Goal: Task Accomplishment & Management: Manage account settings

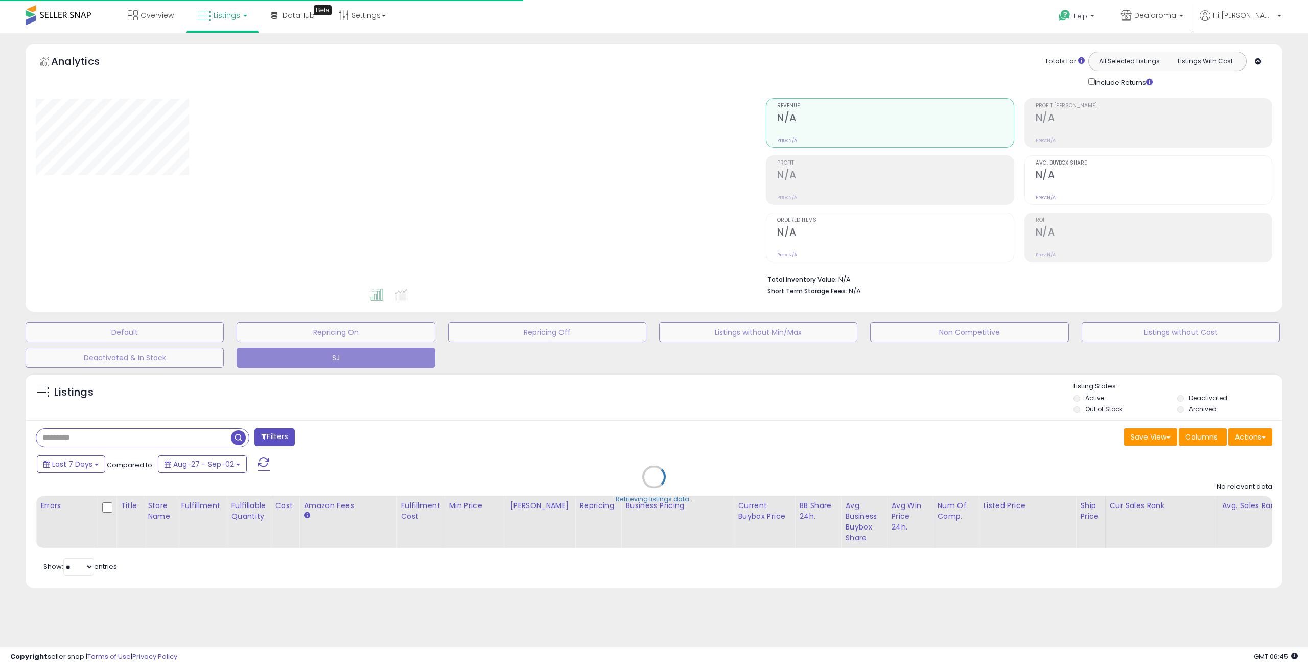
select select "**"
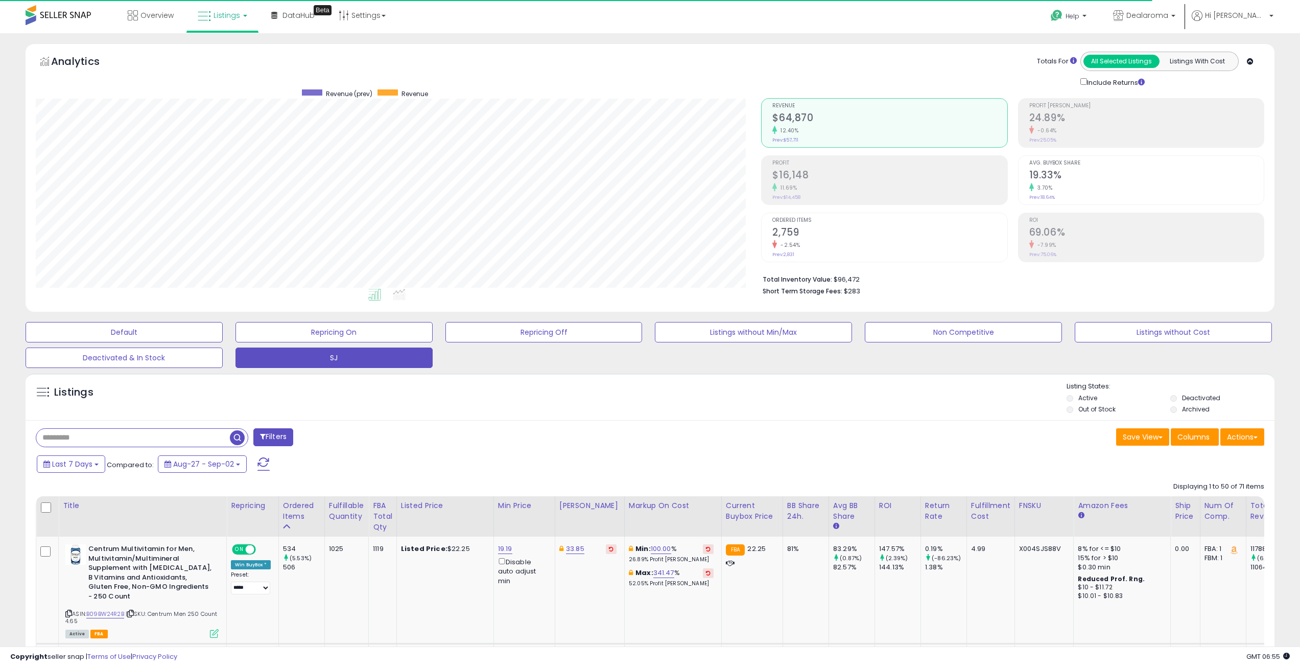
scroll to position [209, 726]
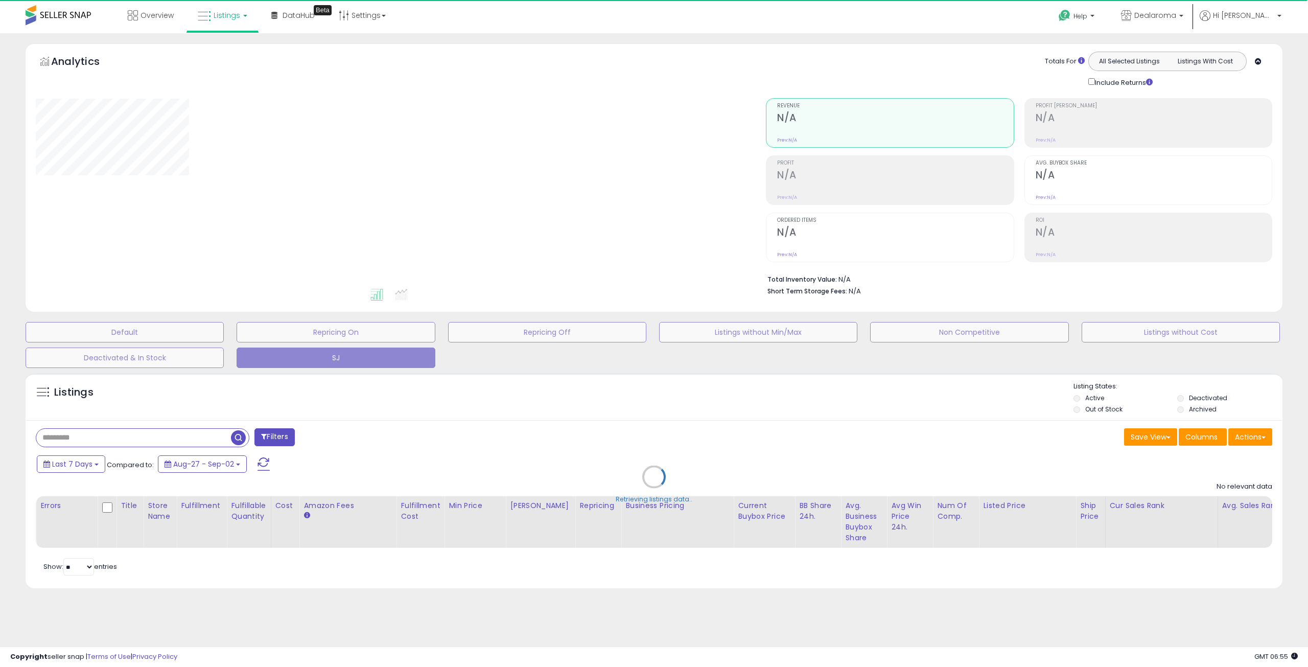
select select "**"
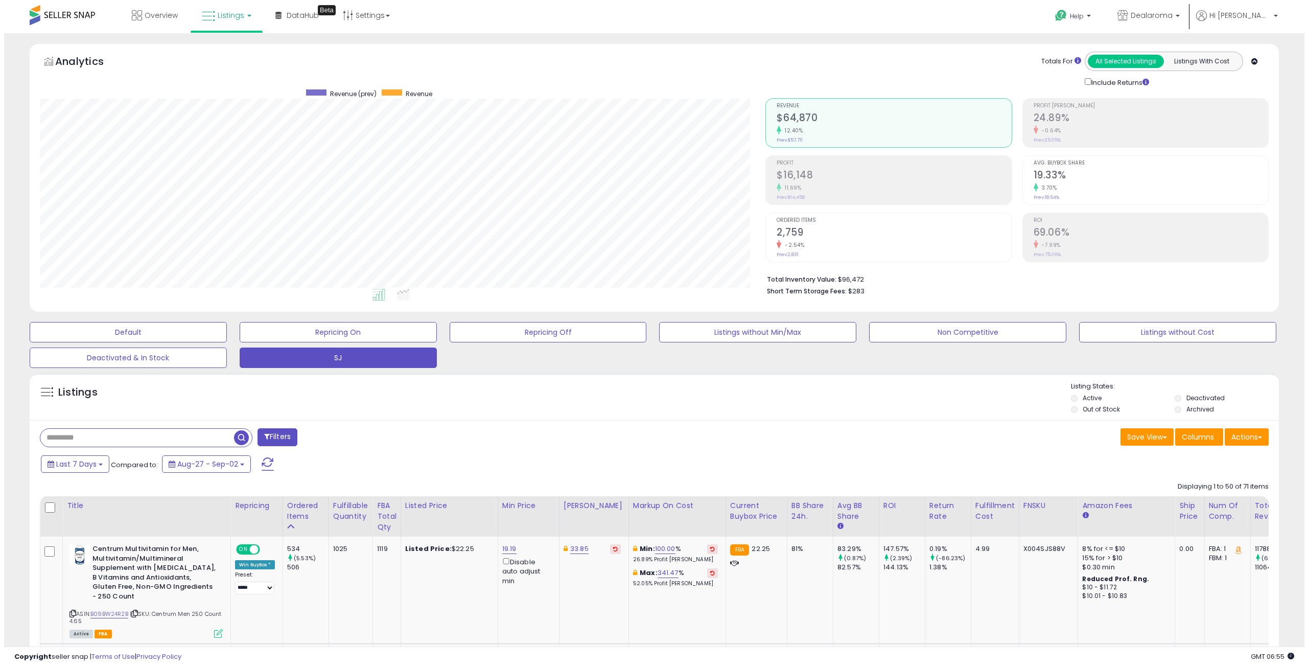
scroll to position [209, 726]
click at [796, 181] on h2 "$16,148" at bounding box center [890, 176] width 235 height 14
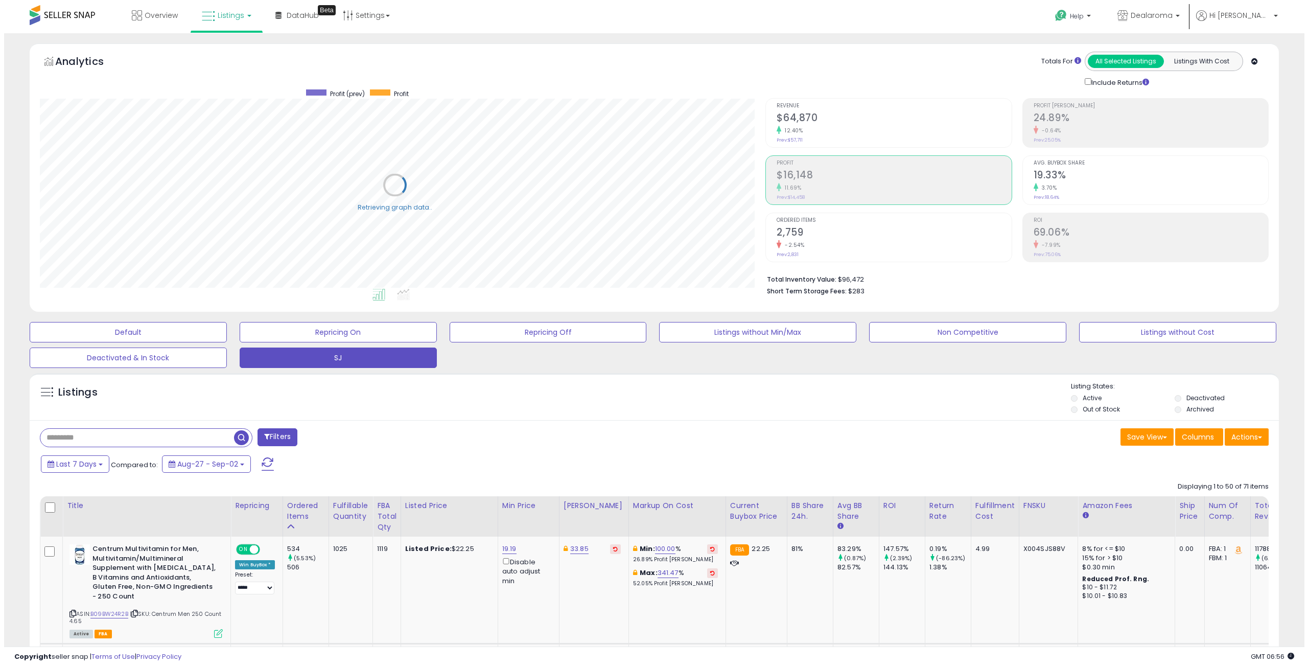
scroll to position [510736, 510220]
click at [1104, 243] on div "-7.99%" at bounding box center [1147, 245] width 235 height 10
click at [840, 176] on h2 "$16,148" at bounding box center [890, 176] width 235 height 14
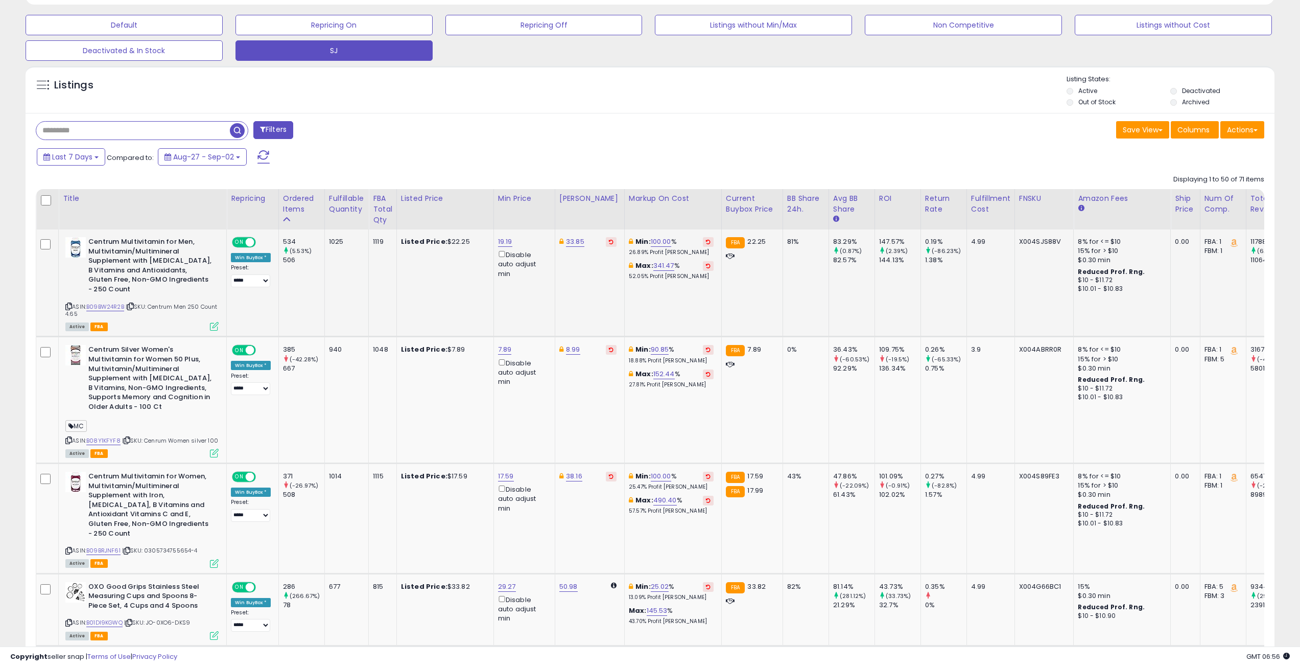
scroll to position [358, 0]
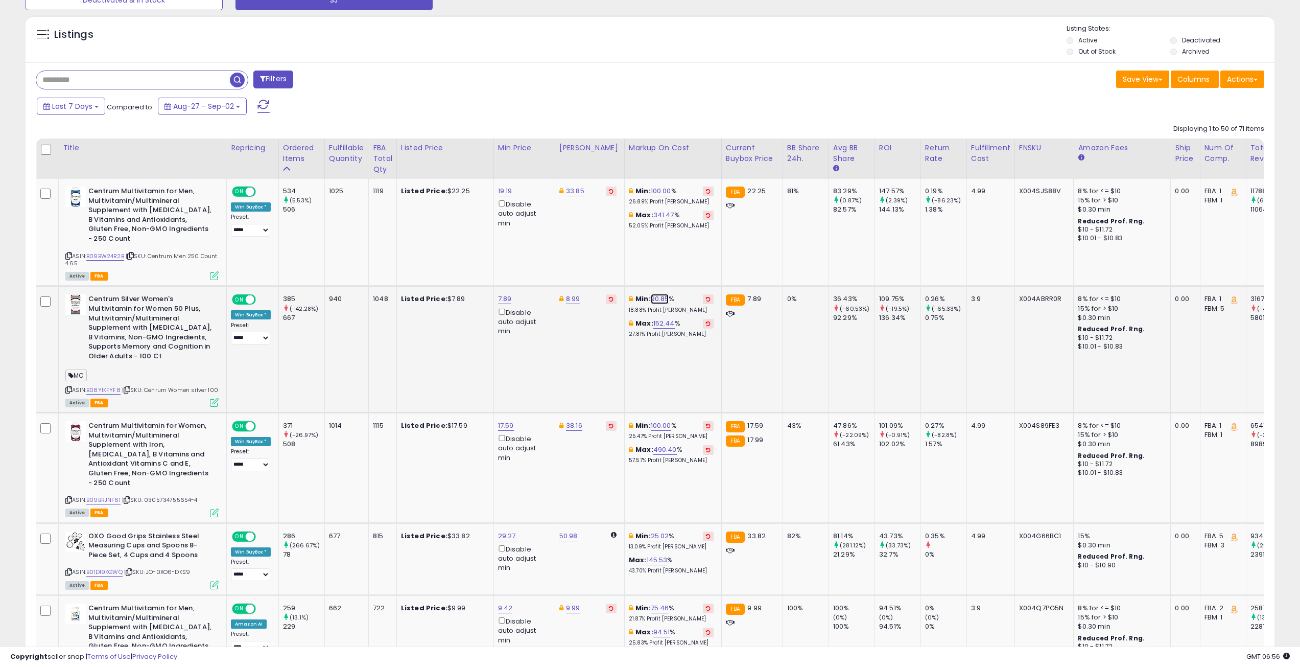
click at [652, 298] on link "90.85" at bounding box center [660, 299] width 18 height 10
drag, startPoint x: 625, startPoint y: 266, endPoint x: 567, endPoint y: 261, distance: 58.4
type input "**"
click button "submit" at bounding box center [680, 262] width 17 height 15
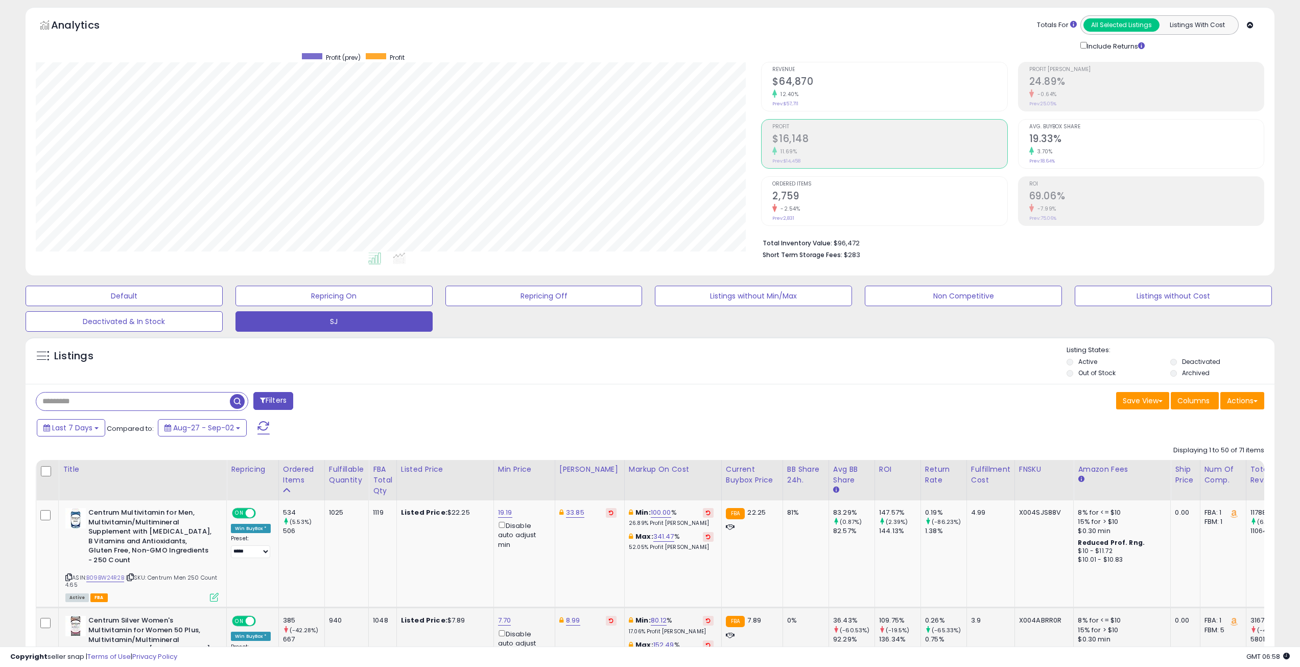
scroll to position [0, 0]
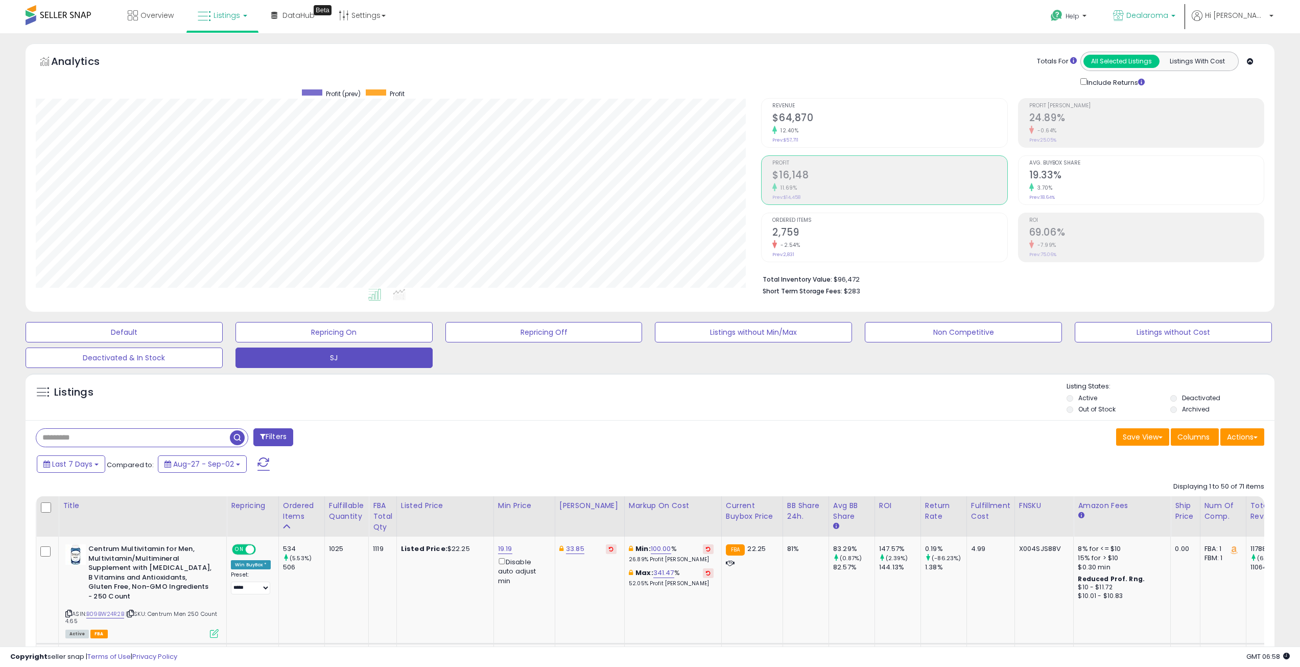
click at [1169, 13] on span "Dealaroma" at bounding box center [1148, 15] width 42 height 10
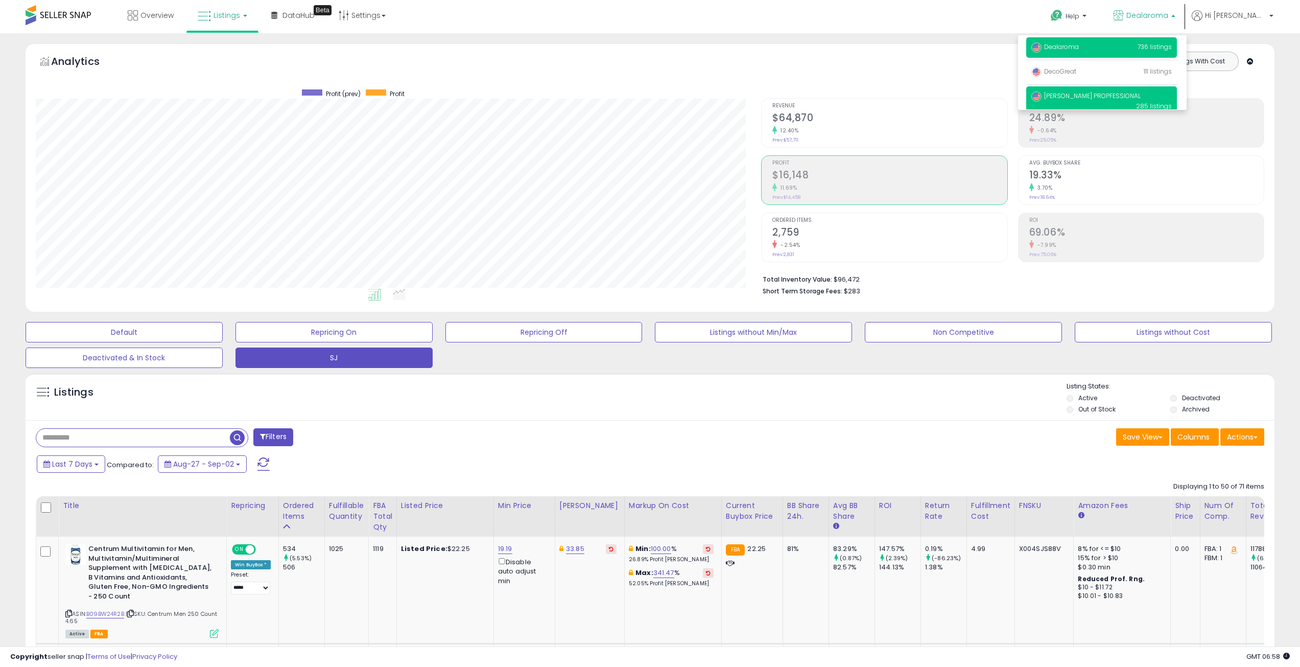
click at [1112, 101] on p "VERA PROPFESSIONAL 285 listings" at bounding box center [1101, 100] width 151 height 29
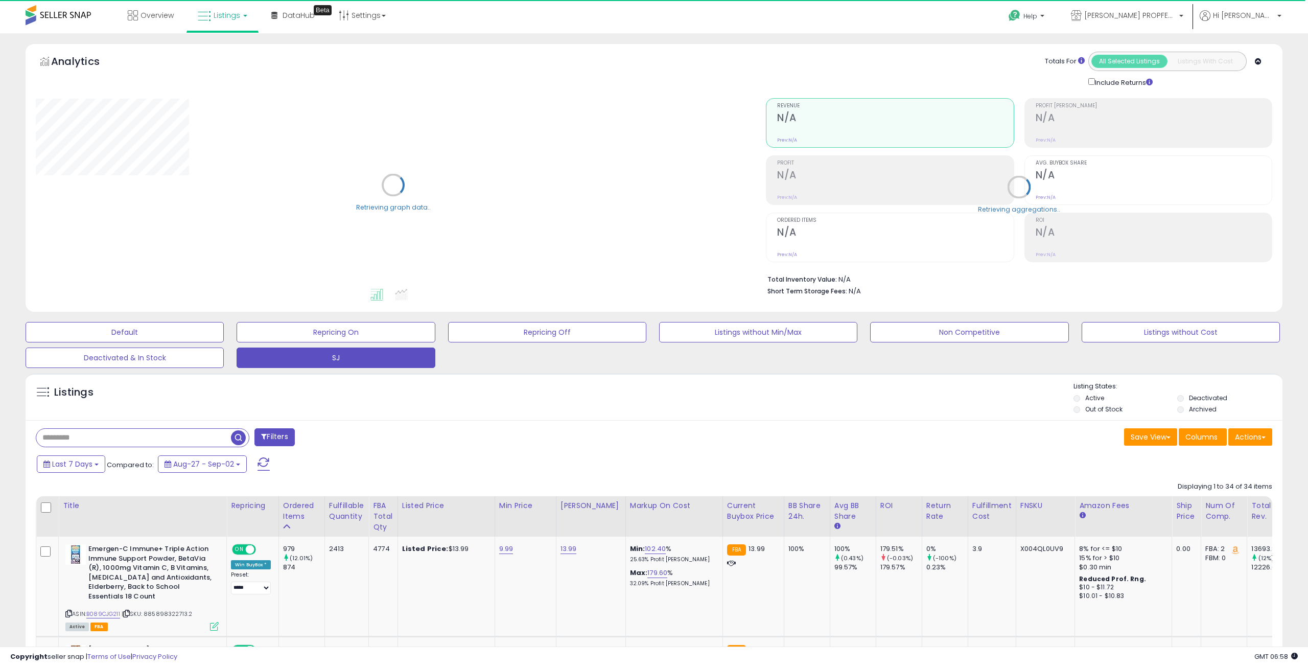
select select "**"
click at [818, 175] on h2 "$16,708" at bounding box center [890, 176] width 235 height 14
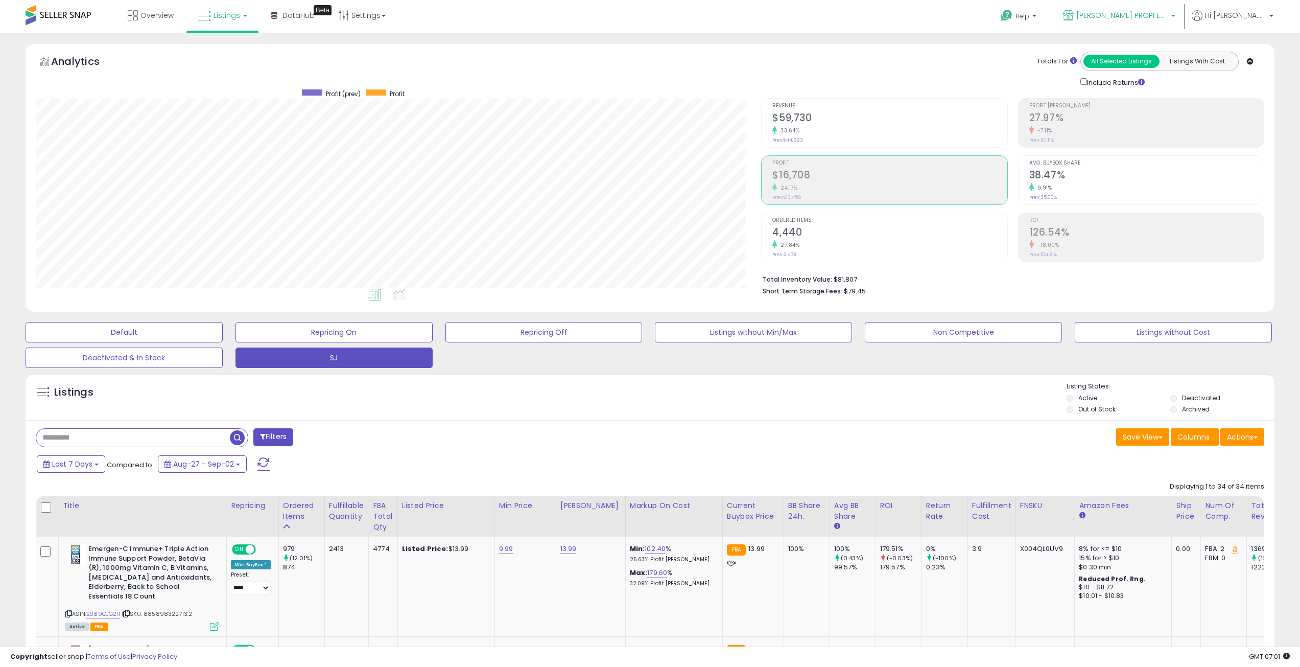
click at [1176, 20] on p "[PERSON_NAME] PROPFESSIONAL" at bounding box center [1119, 16] width 112 height 13
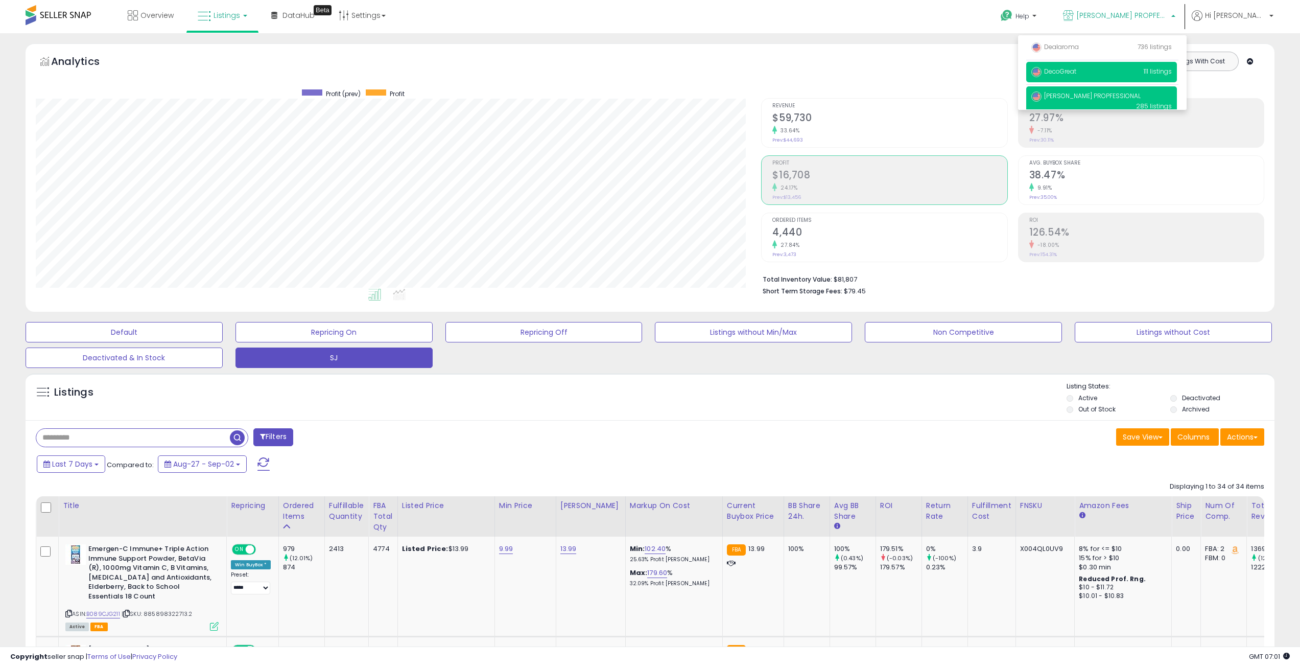
click at [1077, 71] on span "DecoGreat" at bounding box center [1054, 71] width 45 height 9
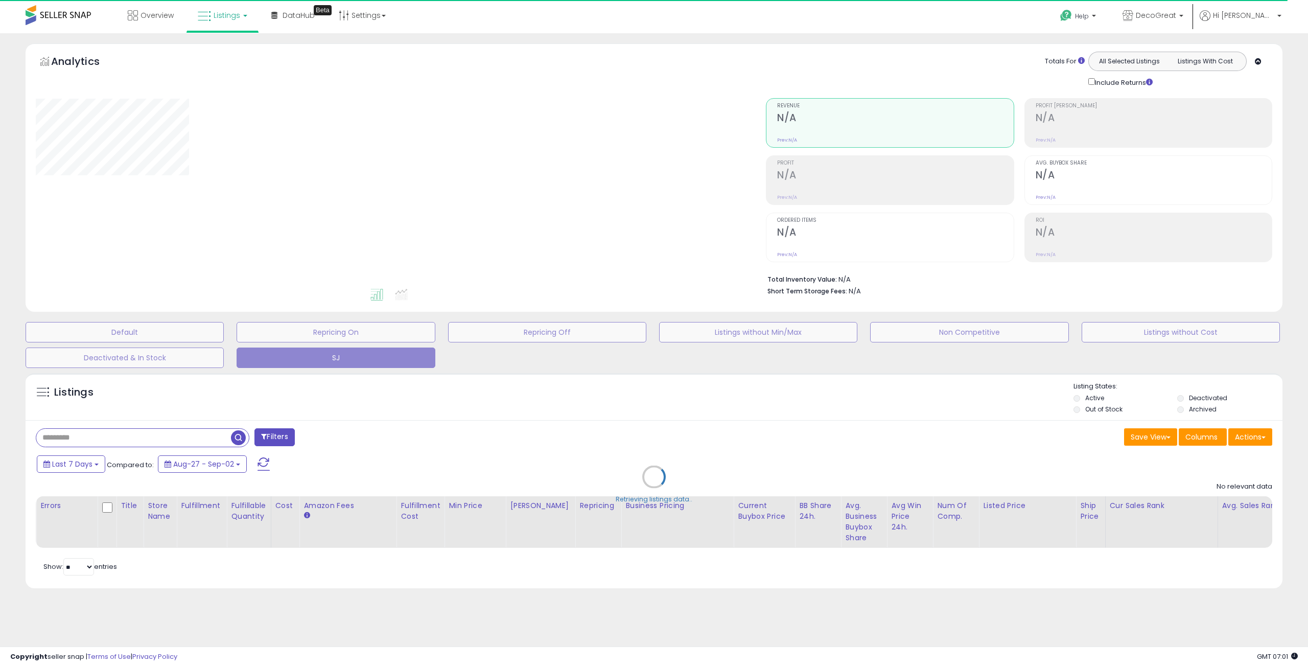
select select "**"
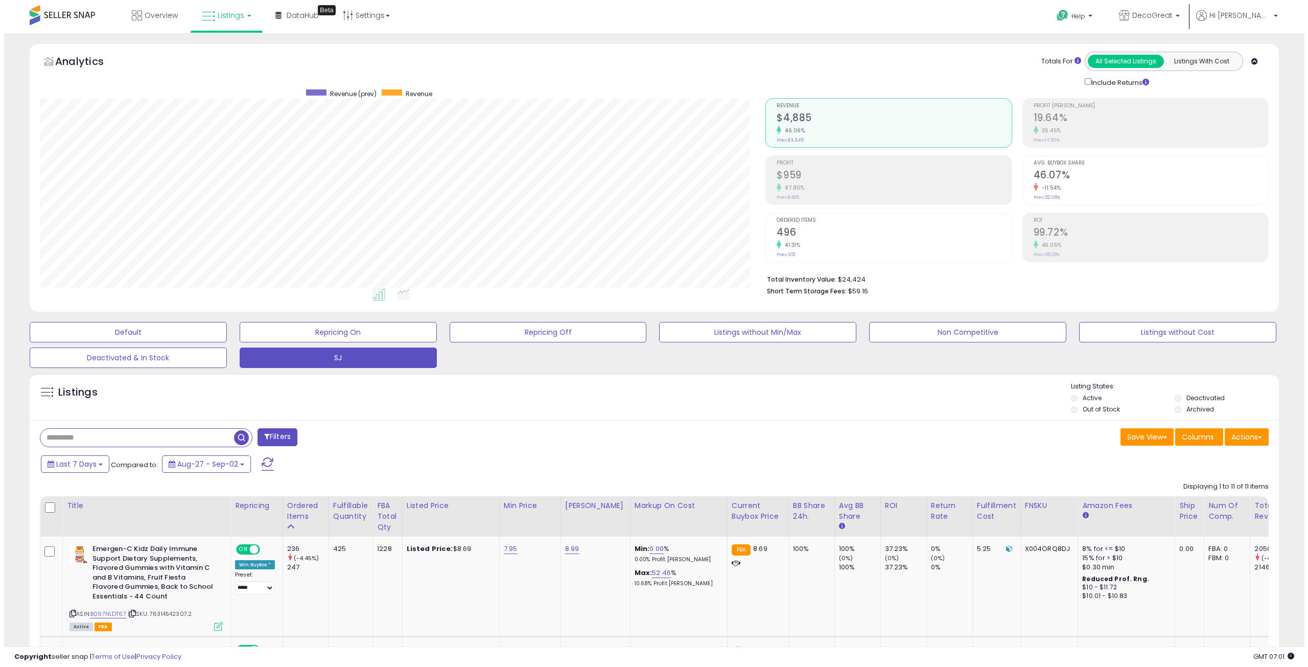
scroll to position [209, 726]
click at [812, 176] on h2 "$959" at bounding box center [890, 176] width 235 height 14
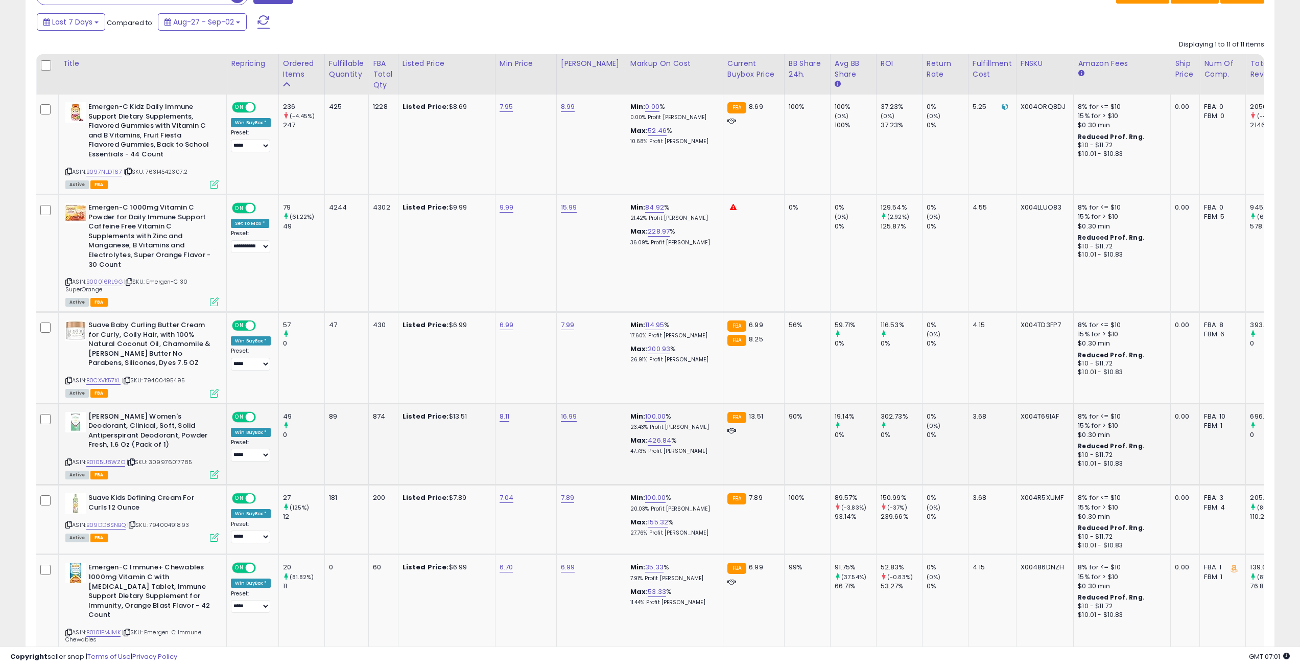
scroll to position [460, 0]
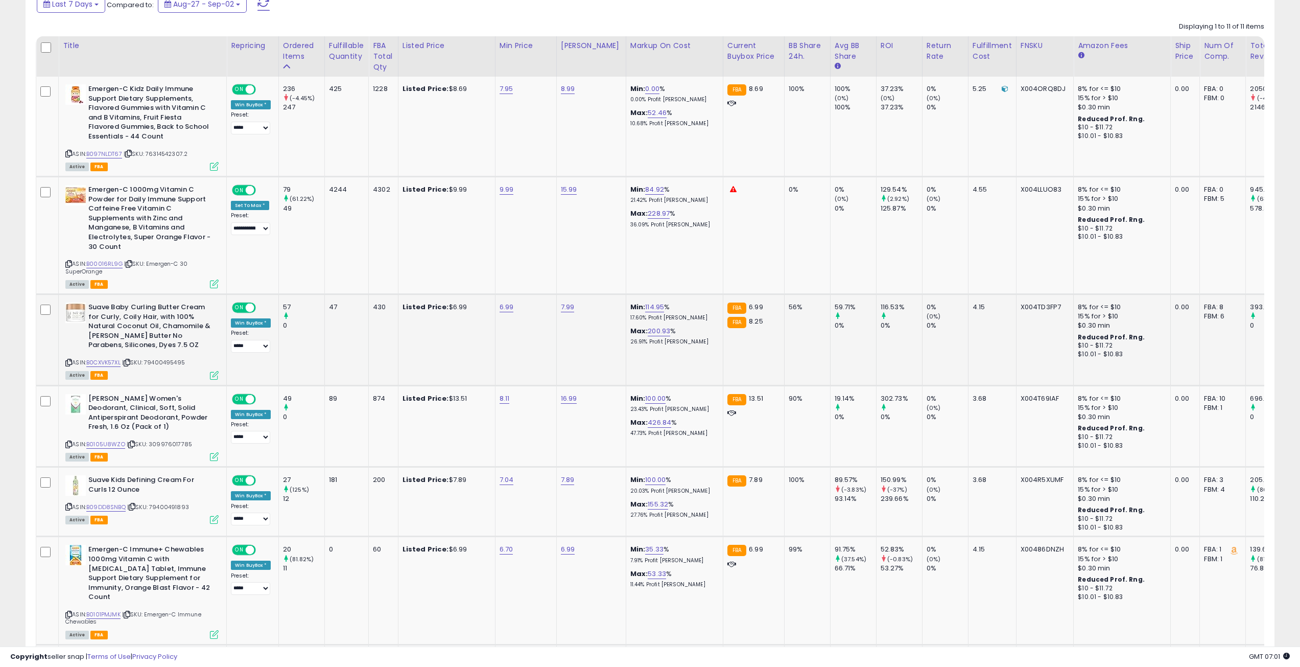
click at [71, 360] on icon at bounding box center [68, 363] width 7 height 6
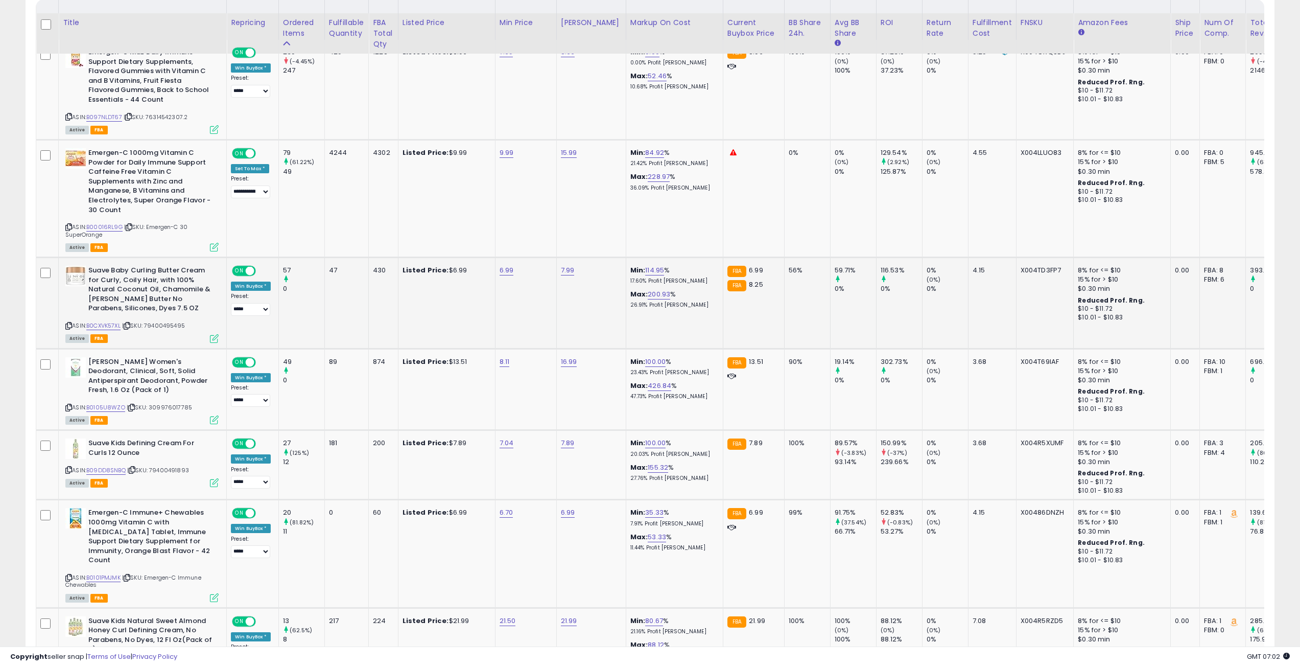
scroll to position [511, 0]
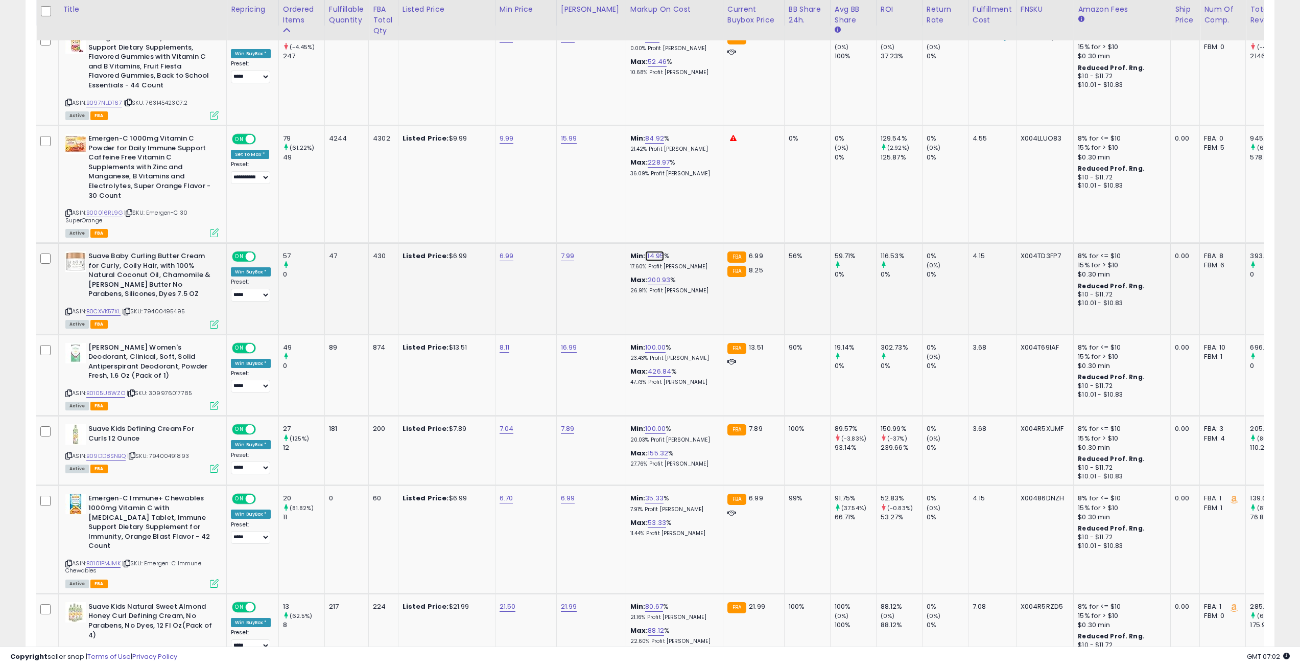
click at [651, 253] on link "114.95" at bounding box center [654, 256] width 19 height 10
drag, startPoint x: 627, startPoint y: 232, endPoint x: 539, endPoint y: 231, distance: 87.9
click at [539, 231] on tbody "**********" at bounding box center [848, 565] width 1625 height 1079
type input "***"
click button "submit" at bounding box center [675, 229] width 17 height 15
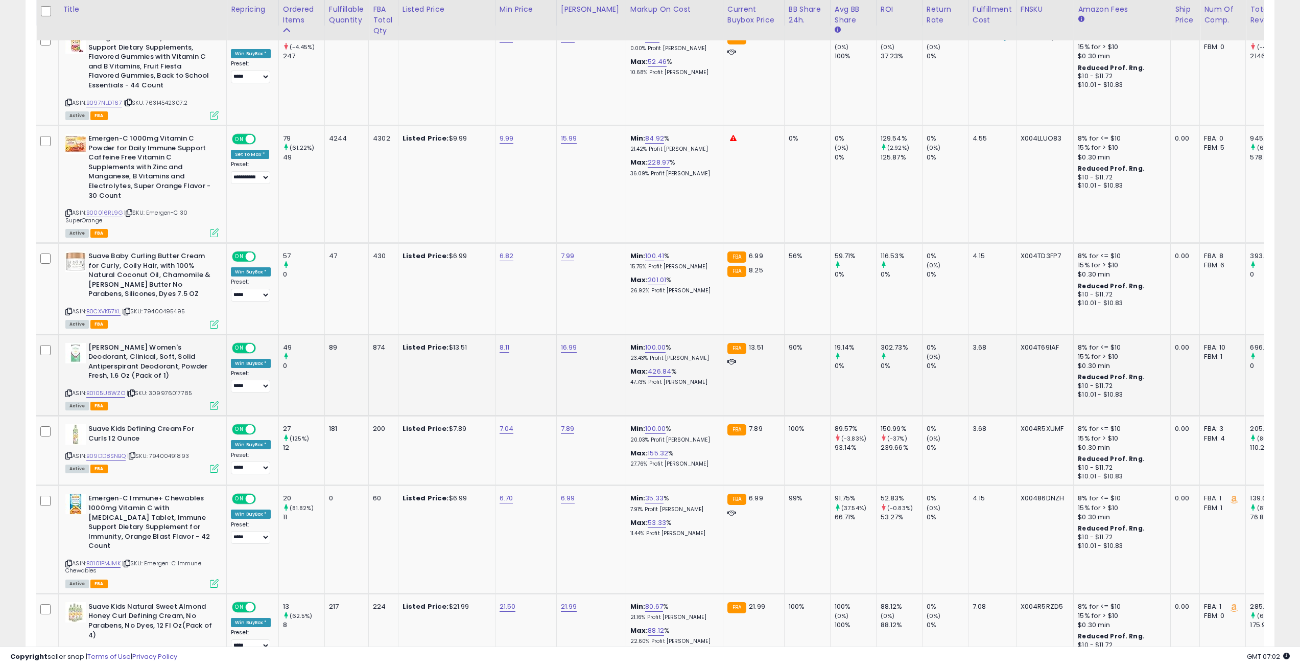
click at [69, 391] on icon at bounding box center [68, 393] width 7 height 6
click at [66, 310] on icon at bounding box center [68, 312] width 7 height 6
click at [68, 310] on icon at bounding box center [68, 312] width 7 height 6
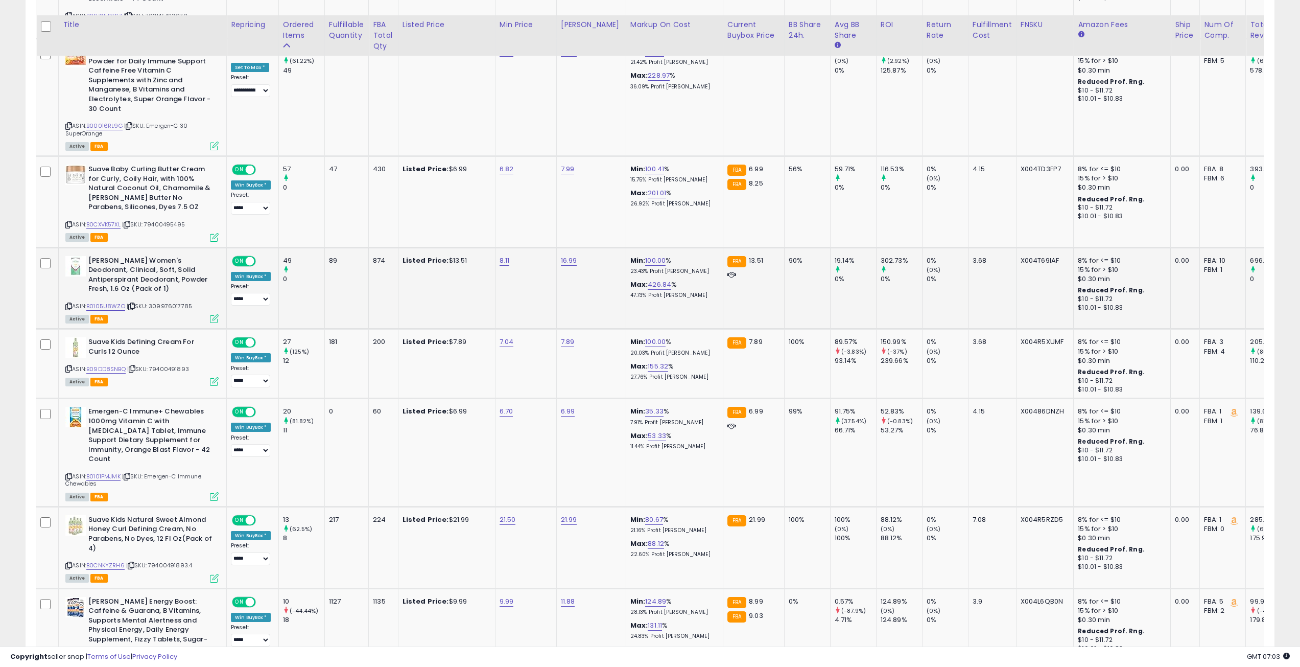
scroll to position [613, 0]
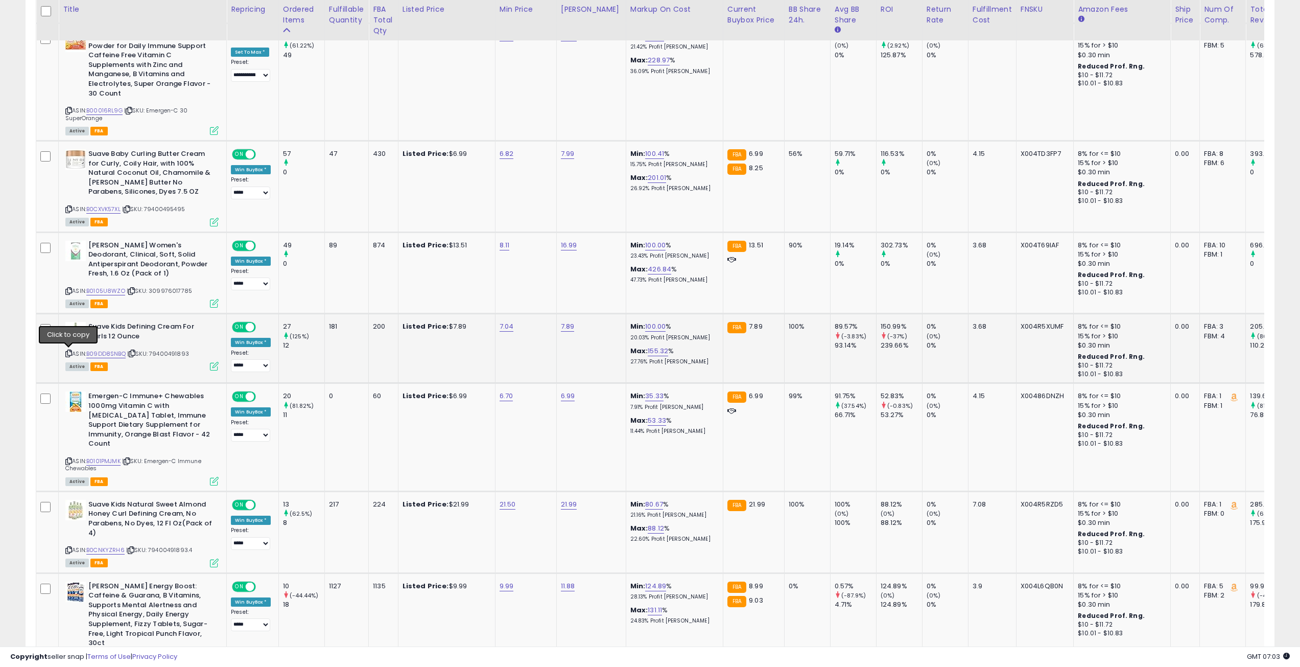
click at [69, 353] on icon at bounding box center [68, 354] width 7 height 6
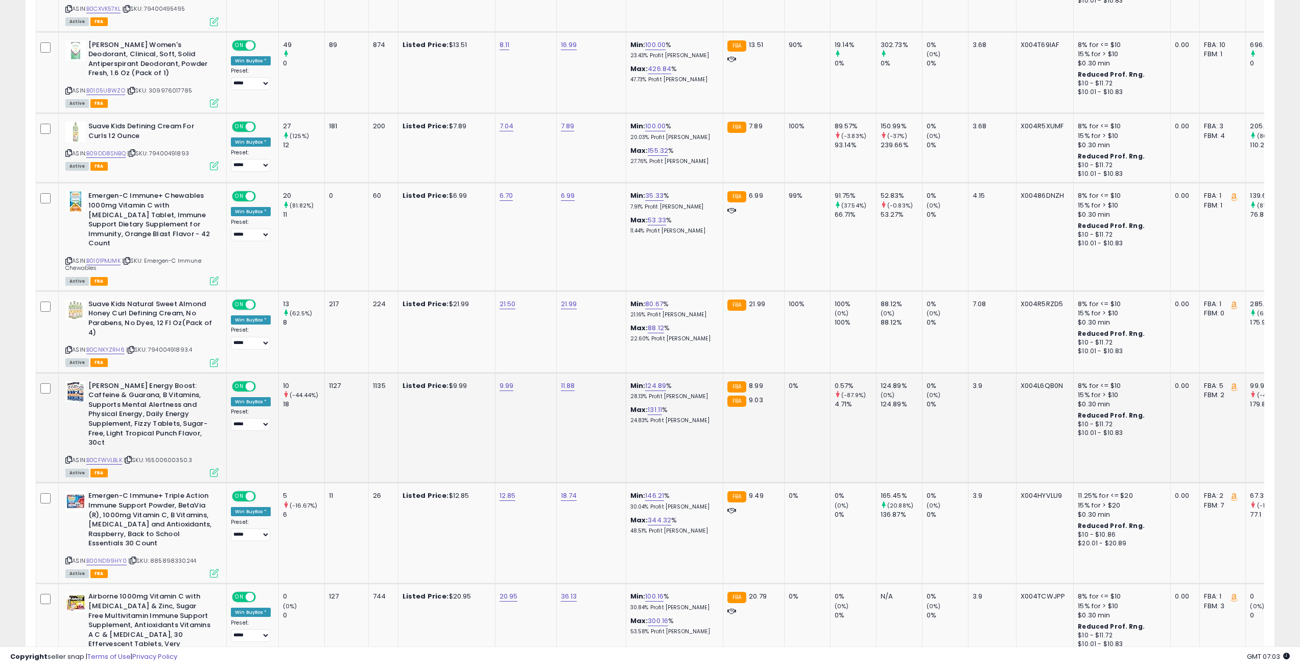
scroll to position [818, 0]
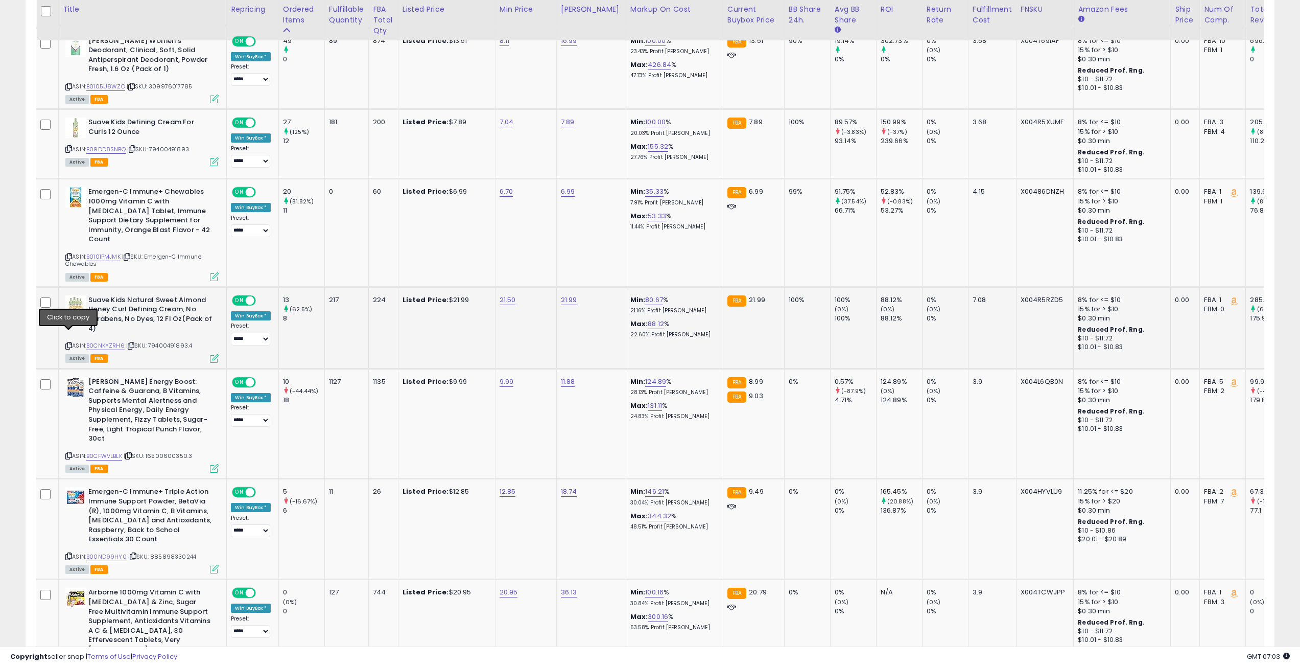
click at [70, 343] on icon at bounding box center [68, 346] width 7 height 6
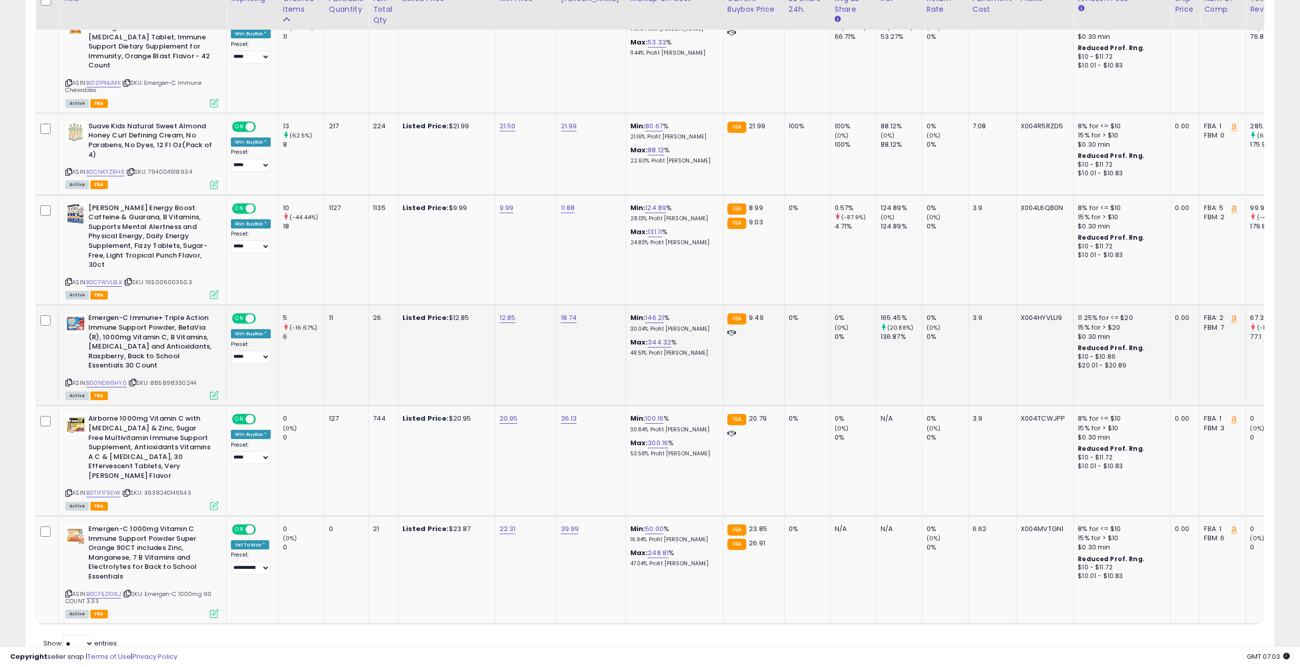
scroll to position [1007, 0]
